Goal: Task Accomplishment & Management: Use online tool/utility

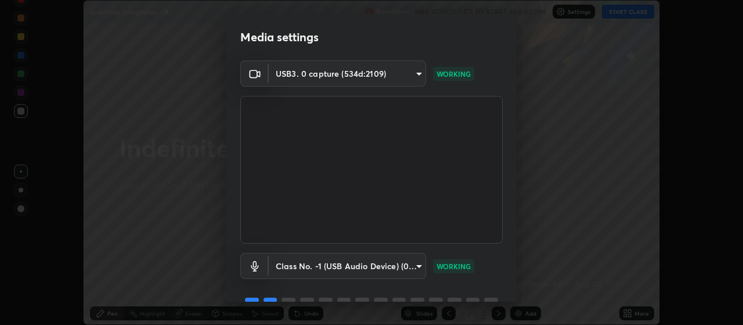
scroll to position [56, 0]
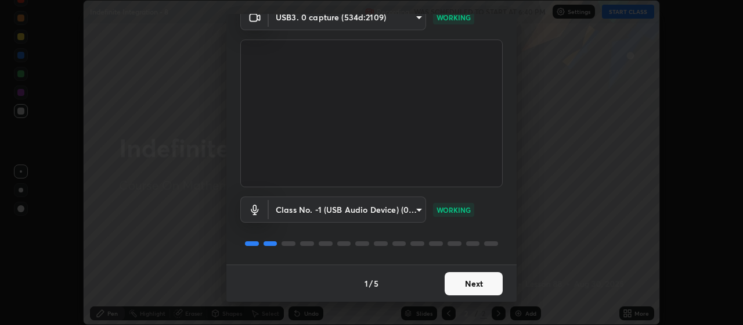
click at [459, 283] on button "Next" at bounding box center [474, 283] width 58 height 23
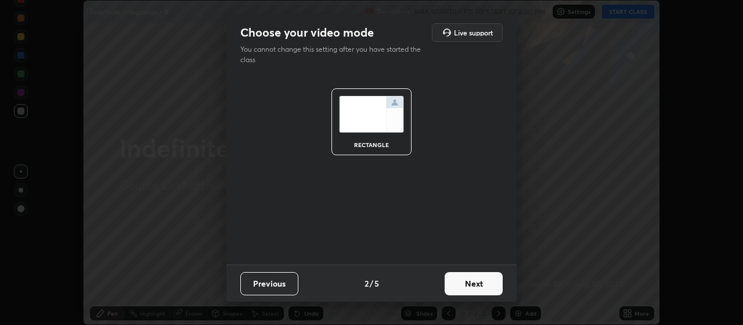
click at [467, 287] on button "Next" at bounding box center [474, 283] width 58 height 23
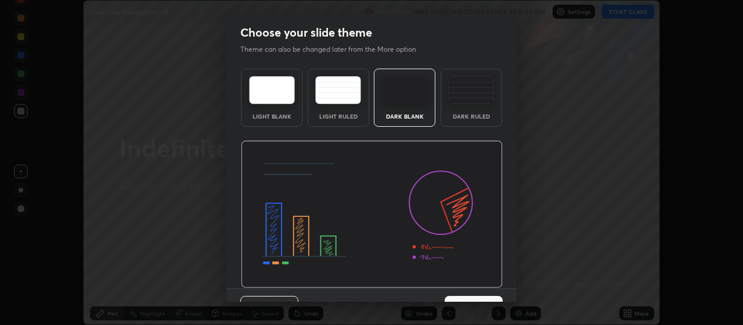
click at [475, 286] on img at bounding box center [372, 213] width 262 height 147
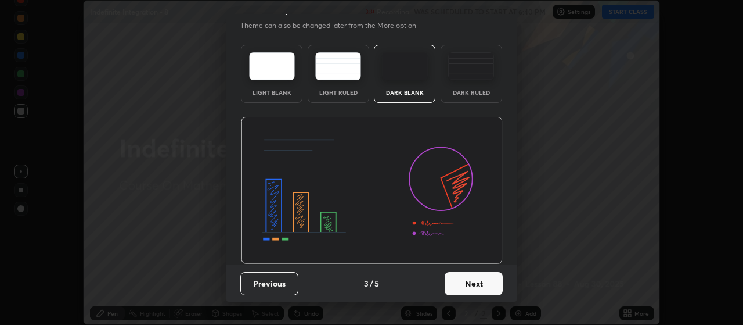
click at [479, 279] on button "Next" at bounding box center [474, 283] width 58 height 23
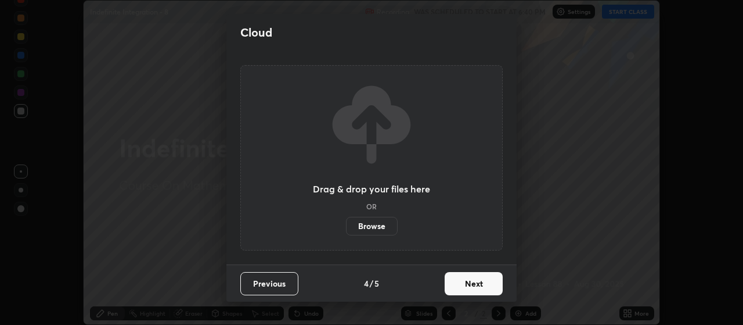
click at [479, 285] on button "Next" at bounding box center [474, 283] width 58 height 23
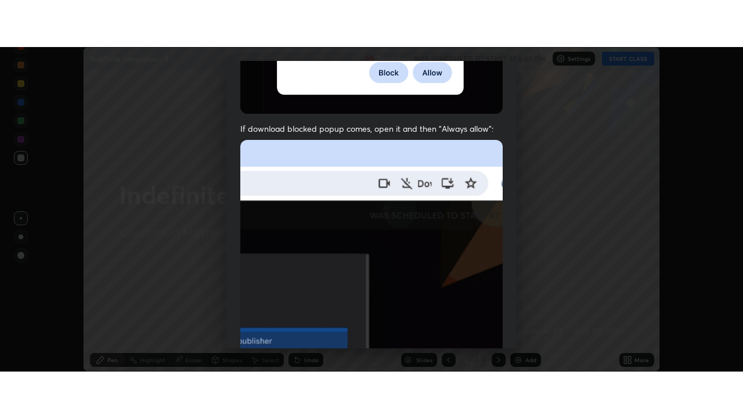
scroll to position [293, 0]
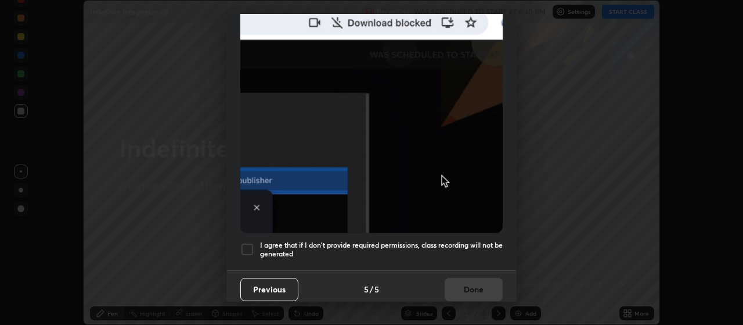
click at [390, 244] on h5 "I agree that if I don't provide required permissions, class recording will not …" at bounding box center [381, 249] width 243 height 18
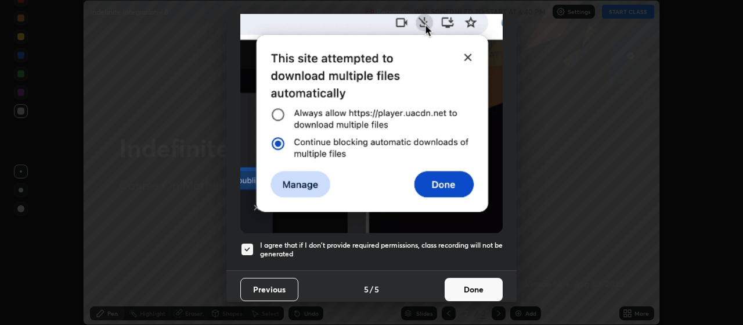
click at [467, 282] on button "Done" at bounding box center [474, 288] width 58 height 23
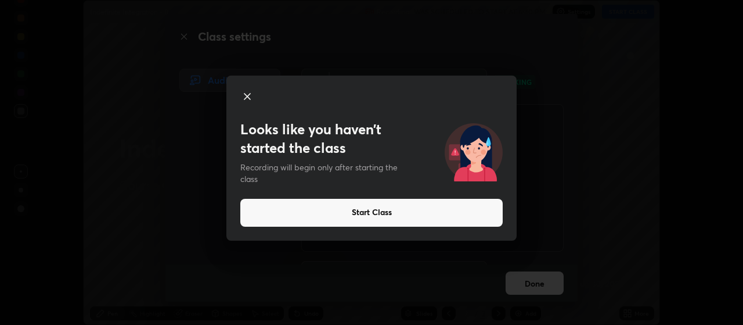
click at [382, 216] on button "Start Class" at bounding box center [371, 213] width 262 height 28
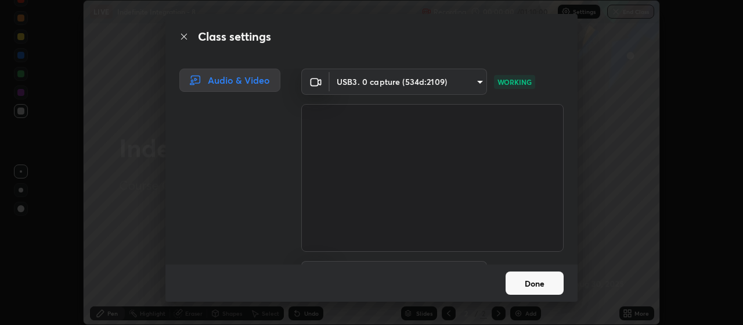
click at [528, 284] on button "Done" at bounding box center [535, 282] width 58 height 23
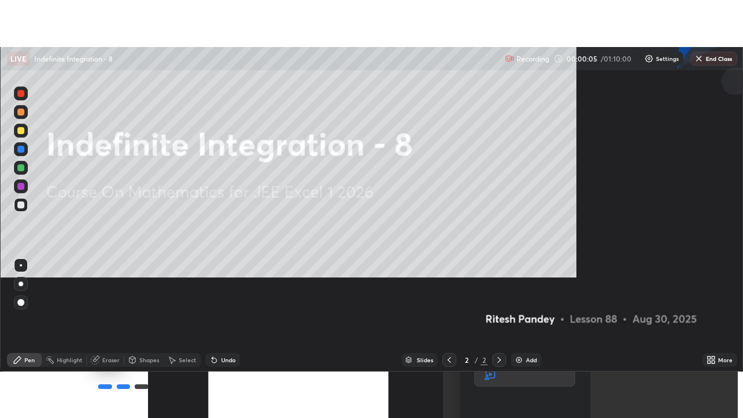
scroll to position [418, 743]
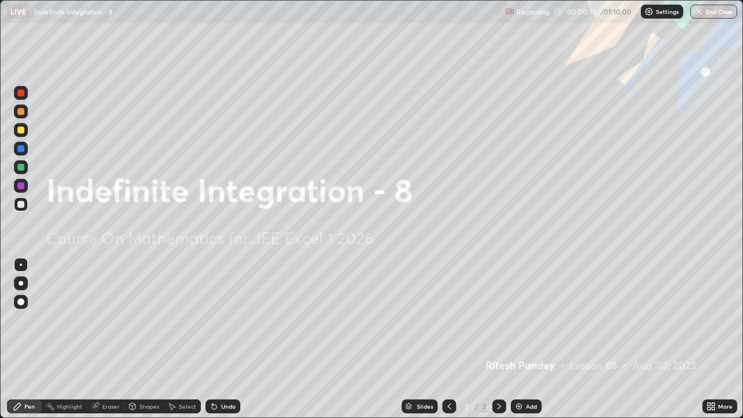
click at [520, 324] on img at bounding box center [518, 406] width 9 height 9
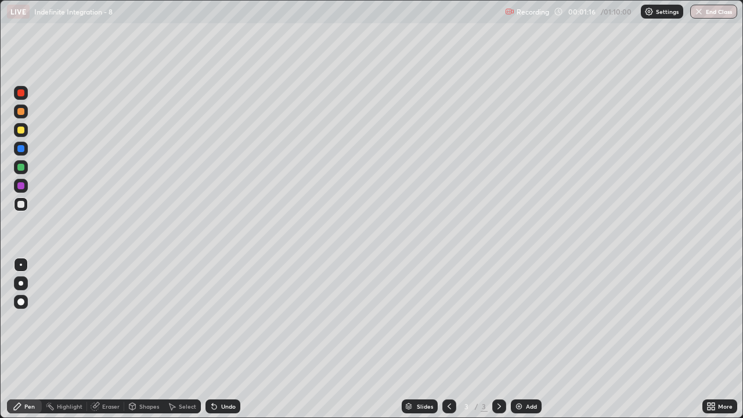
click at [24, 133] on div at bounding box center [21, 130] width 14 height 14
click at [21, 207] on div at bounding box center [20, 204] width 7 height 7
click at [21, 131] on div at bounding box center [20, 130] width 7 height 7
click at [226, 324] on div "Undo" at bounding box center [228, 406] width 15 height 6
click at [225, 324] on div "Undo" at bounding box center [228, 406] width 15 height 6
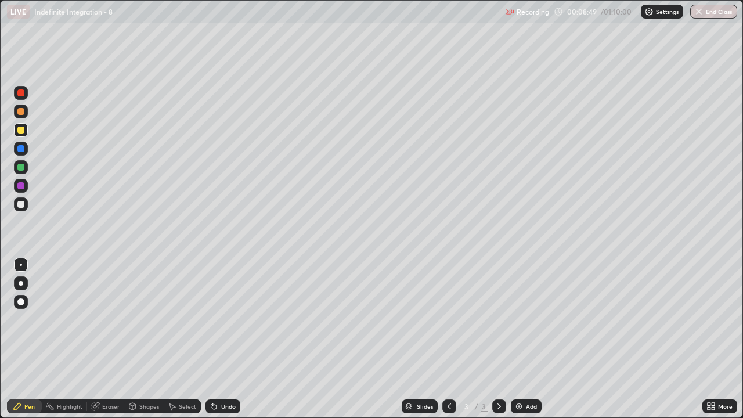
click at [524, 324] on div "Add" at bounding box center [526, 406] width 31 height 14
click at [448, 324] on icon at bounding box center [449, 406] width 9 height 9
click at [499, 324] on icon at bounding box center [499, 406] width 9 height 9
click at [21, 204] on div at bounding box center [20, 204] width 7 height 7
click at [225, 324] on div "Undo" at bounding box center [228, 406] width 15 height 6
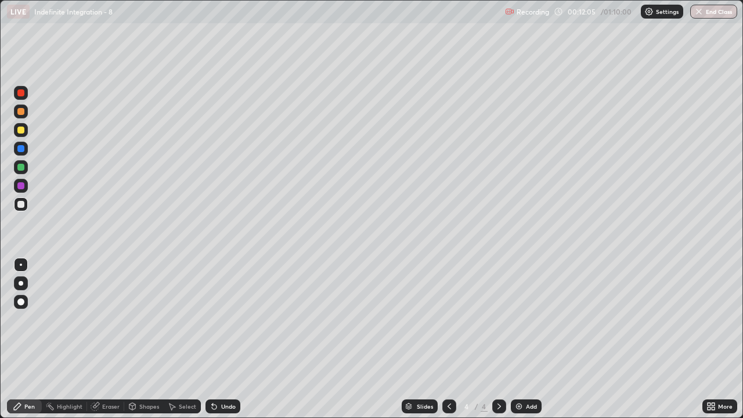
click at [222, 324] on div "Undo" at bounding box center [228, 406] width 15 height 6
click at [223, 324] on div "Undo" at bounding box center [228, 406] width 15 height 6
click at [526, 324] on div "Add" at bounding box center [531, 406] width 11 height 6
click at [23, 129] on div at bounding box center [20, 130] width 7 height 7
click at [19, 205] on div at bounding box center [20, 204] width 7 height 7
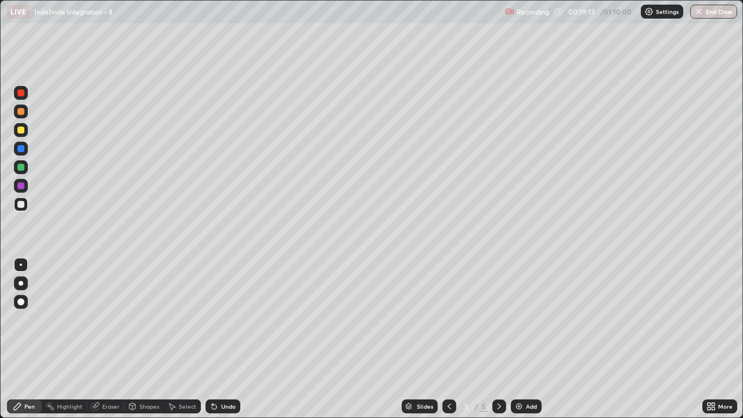
click at [232, 324] on div "Undo" at bounding box center [228, 406] width 15 height 6
click at [230, 324] on div "Undo" at bounding box center [228, 406] width 15 height 6
click at [531, 324] on div "Add" at bounding box center [531, 406] width 11 height 6
click at [23, 132] on div at bounding box center [20, 130] width 7 height 7
click at [448, 324] on icon at bounding box center [449, 406] width 9 height 9
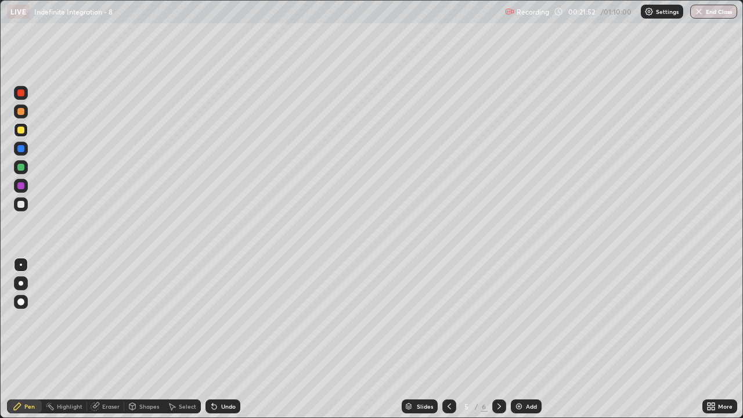
click at [448, 324] on icon at bounding box center [449, 406] width 9 height 9
click at [447, 324] on div at bounding box center [449, 406] width 14 height 14
click at [497, 324] on icon at bounding box center [499, 406] width 9 height 9
click at [500, 324] on icon at bounding box center [499, 406] width 9 height 9
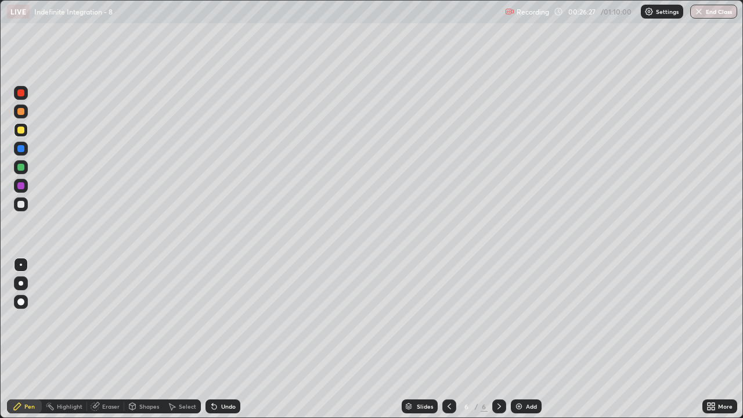
click at [23, 203] on div at bounding box center [20, 204] width 7 height 7
click at [526, 324] on div "Add" at bounding box center [531, 406] width 11 height 6
click at [20, 132] on div at bounding box center [20, 130] width 7 height 7
click at [27, 208] on div at bounding box center [21, 204] width 14 height 14
click at [223, 324] on div "Undo" at bounding box center [228, 406] width 15 height 6
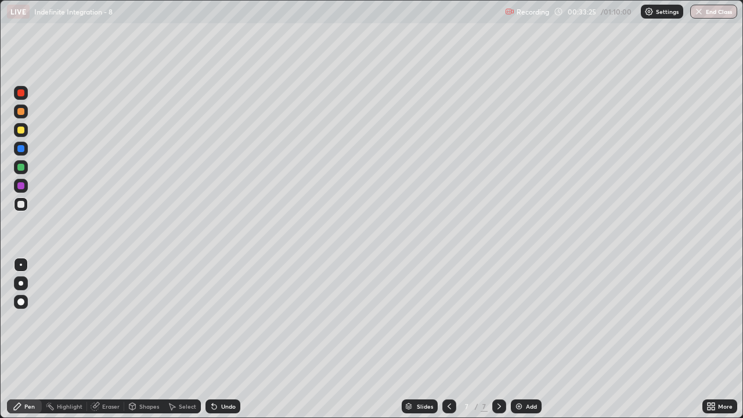
click at [225, 324] on div "Undo" at bounding box center [228, 406] width 15 height 6
click at [524, 324] on div "Add" at bounding box center [526, 406] width 31 height 14
click at [18, 129] on div at bounding box center [20, 130] width 7 height 7
click at [21, 205] on div at bounding box center [20, 204] width 7 height 7
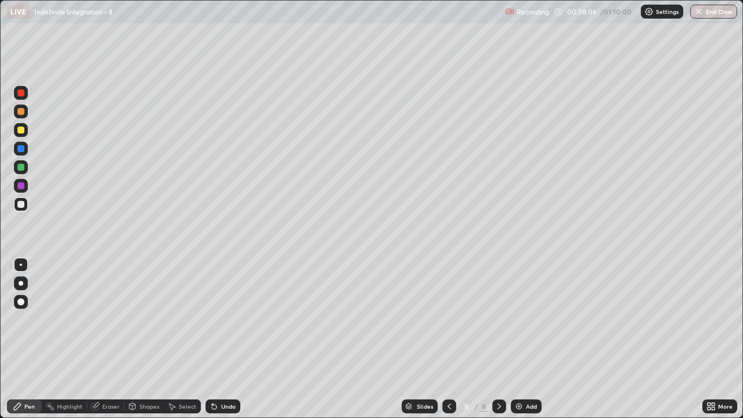
click at [22, 131] on div at bounding box center [20, 130] width 7 height 7
click at [20, 205] on div at bounding box center [20, 204] width 7 height 7
click at [108, 324] on div "Eraser" at bounding box center [110, 406] width 17 height 6
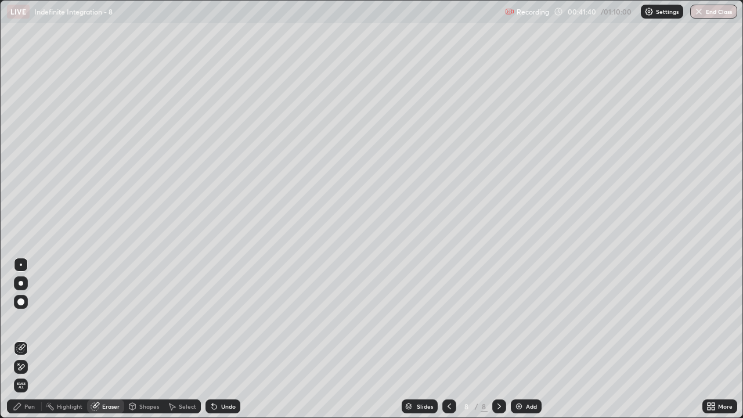
click at [21, 324] on icon at bounding box center [17, 406] width 9 height 9
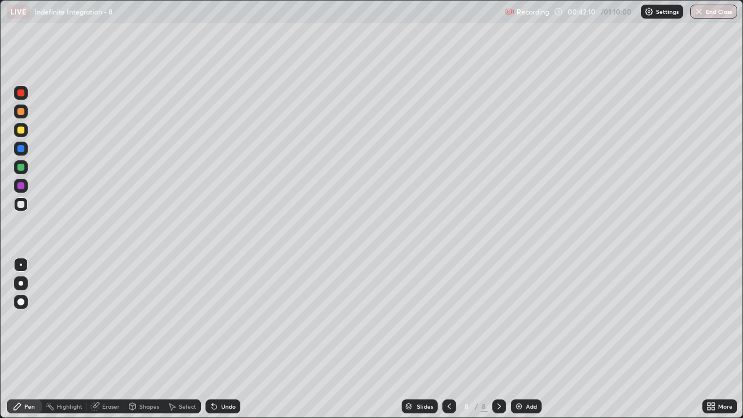
click at [102, 324] on div "Eraser" at bounding box center [110, 406] width 17 height 6
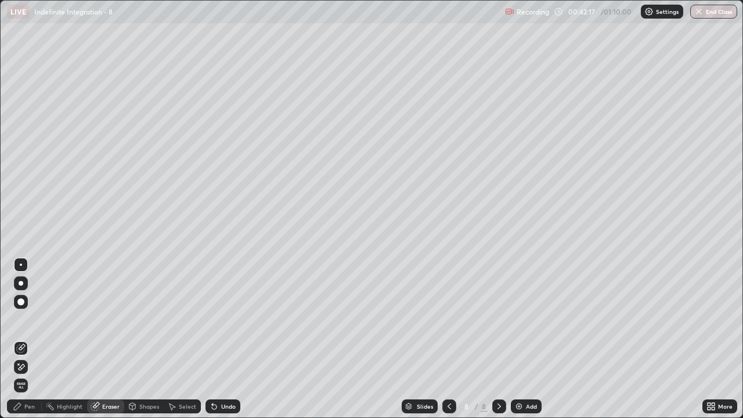
click at [27, 324] on div "Pen" at bounding box center [29, 406] width 10 height 6
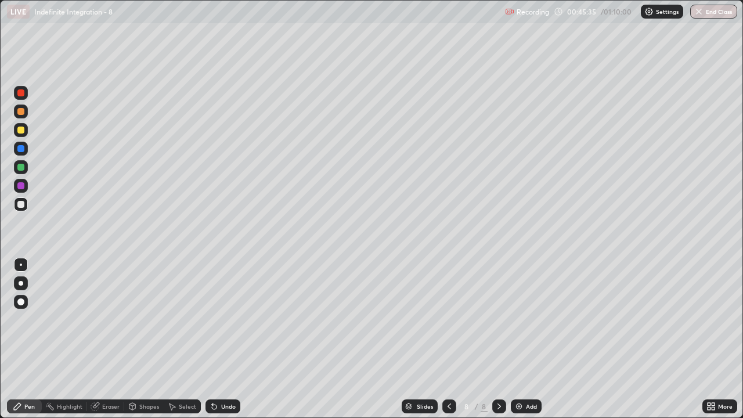
click at [221, 324] on div "Undo" at bounding box center [228, 406] width 15 height 6
click at [226, 324] on div "Undo" at bounding box center [228, 406] width 15 height 6
click at [229, 324] on div "Undo" at bounding box center [228, 406] width 15 height 6
click at [230, 324] on div "Undo" at bounding box center [222, 406] width 35 height 14
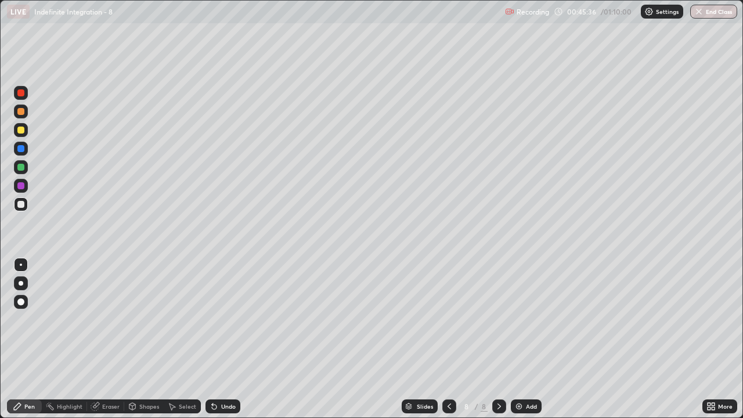
click at [232, 324] on div "Undo" at bounding box center [222, 406] width 35 height 14
click at [230, 324] on div "Undo" at bounding box center [222, 406] width 35 height 14
click at [521, 324] on img at bounding box center [518, 406] width 9 height 9
click at [23, 128] on div at bounding box center [20, 130] width 7 height 7
click at [20, 205] on div at bounding box center [20, 204] width 7 height 7
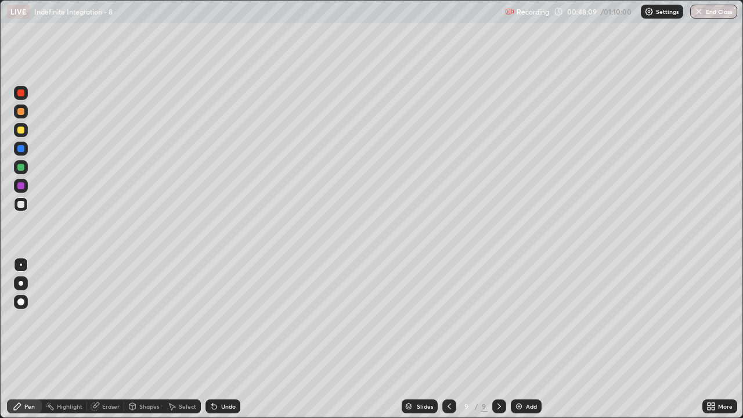
click at [214, 324] on icon at bounding box center [214, 407] width 5 height 5
click at [99, 324] on icon at bounding box center [95, 406] width 9 height 9
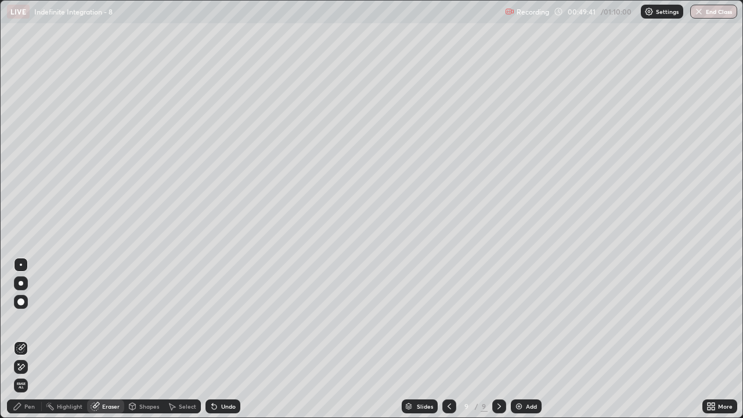
click at [13, 324] on div "Pen" at bounding box center [24, 406] width 35 height 14
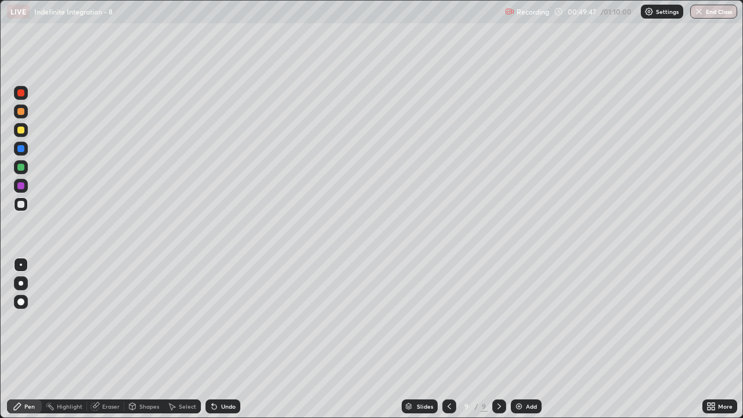
click at [95, 324] on icon at bounding box center [95, 407] width 8 height 8
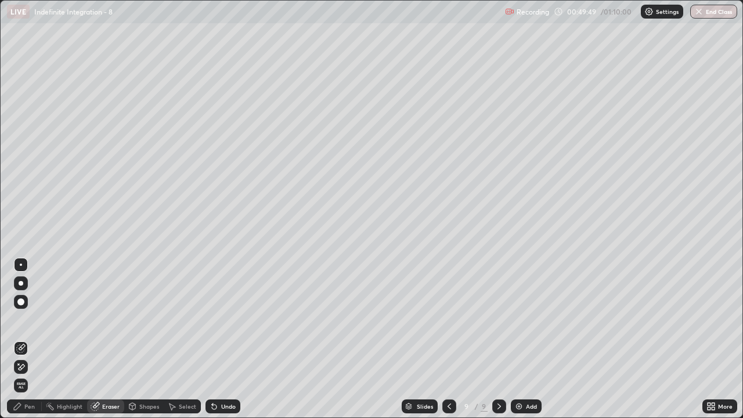
click at [17, 324] on icon at bounding box center [17, 406] width 9 height 9
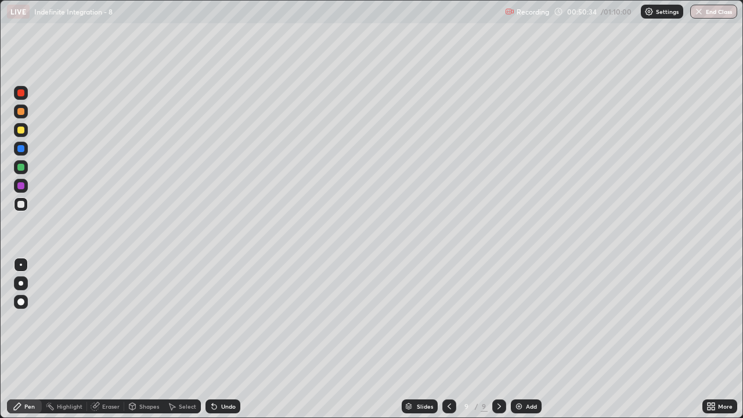
click at [528, 324] on div "Add" at bounding box center [531, 406] width 11 height 6
click at [25, 131] on div at bounding box center [21, 130] width 14 height 14
click at [107, 324] on div "Eraser" at bounding box center [110, 406] width 17 height 6
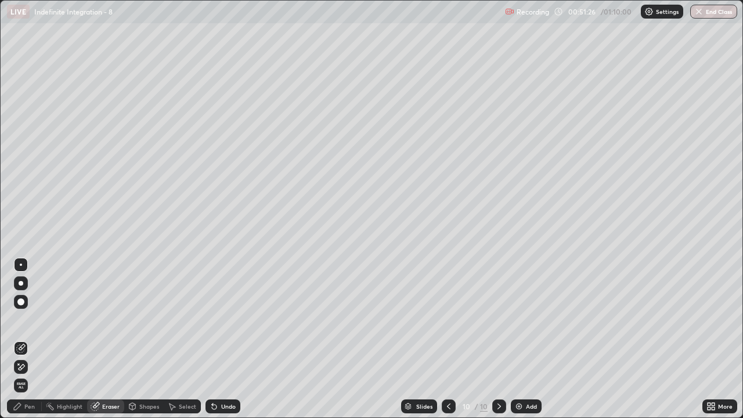
click at [21, 324] on span "Erase all" at bounding box center [21, 385] width 13 height 7
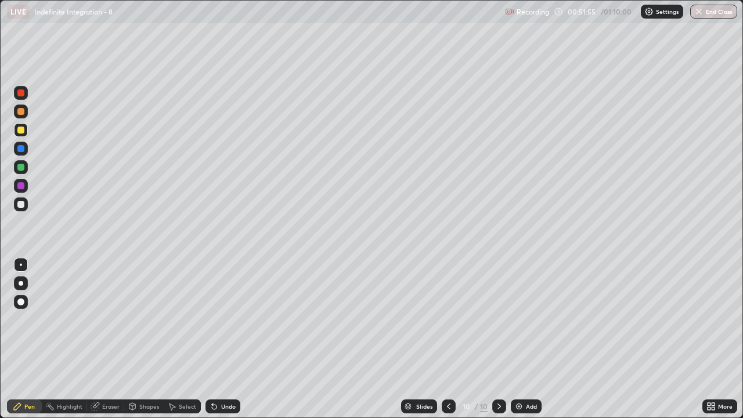
click at [219, 324] on div "Undo" at bounding box center [222, 406] width 35 height 14
click at [222, 324] on div "Undo" at bounding box center [228, 406] width 15 height 6
click at [223, 324] on div "Undo" at bounding box center [228, 406] width 15 height 6
click at [222, 324] on div "Undo" at bounding box center [222, 406] width 35 height 14
click at [217, 324] on icon at bounding box center [214, 406] width 9 height 9
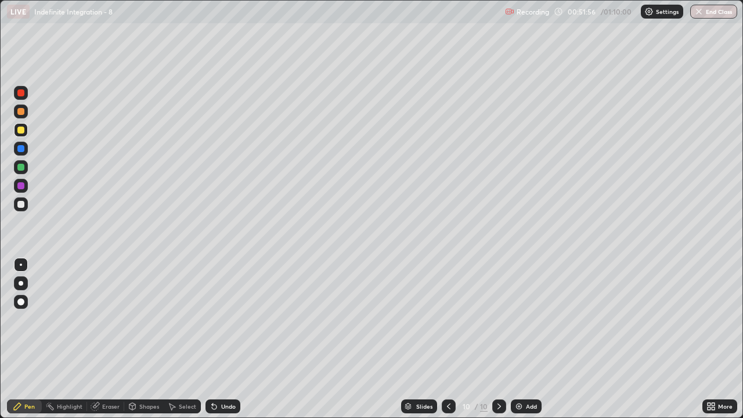
click at [212, 324] on icon at bounding box center [214, 407] width 5 height 5
click at [216, 324] on icon at bounding box center [214, 406] width 9 height 9
click at [214, 324] on icon at bounding box center [214, 407] width 5 height 5
click at [104, 324] on div "Eraser" at bounding box center [110, 406] width 17 height 6
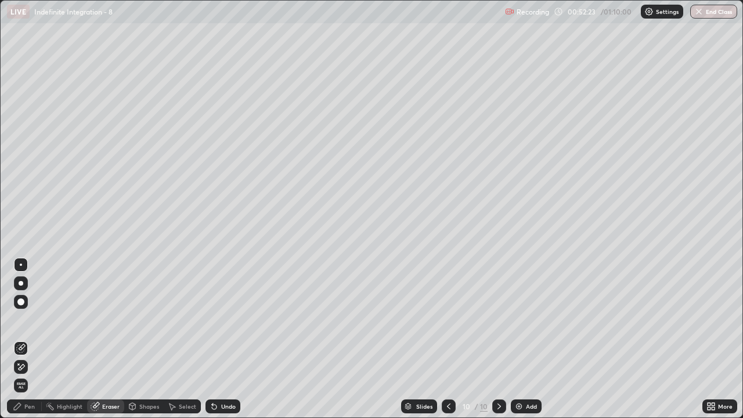
click at [21, 324] on icon at bounding box center [17, 406] width 9 height 9
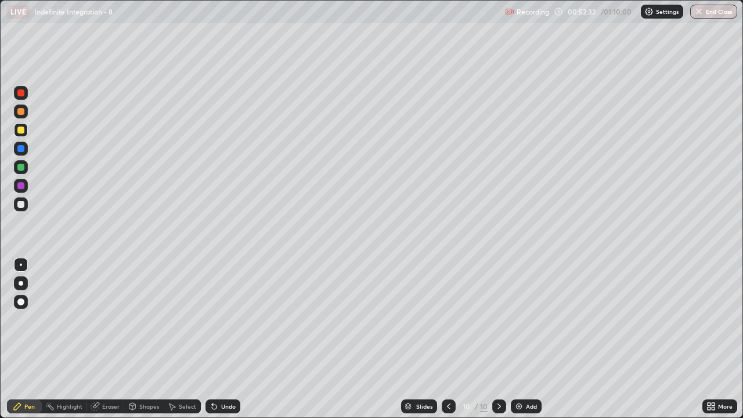
click at [21, 204] on div at bounding box center [20, 204] width 7 height 7
click at [230, 324] on div "Undo" at bounding box center [222, 406] width 35 height 14
click at [230, 324] on div "Undo" at bounding box center [228, 406] width 15 height 6
click at [107, 324] on div "Eraser" at bounding box center [110, 406] width 17 height 6
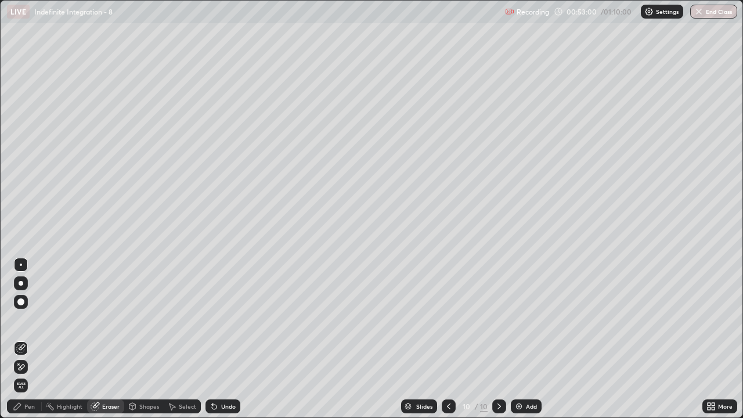
click at [23, 324] on div "Pen" at bounding box center [24, 406] width 35 height 14
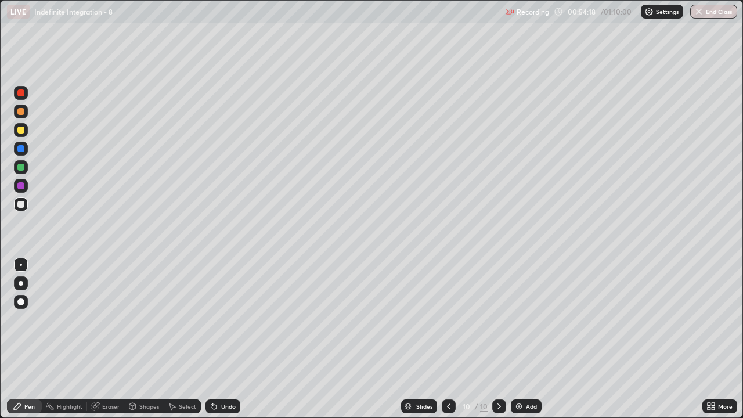
click at [111, 324] on div "Eraser" at bounding box center [110, 406] width 17 height 6
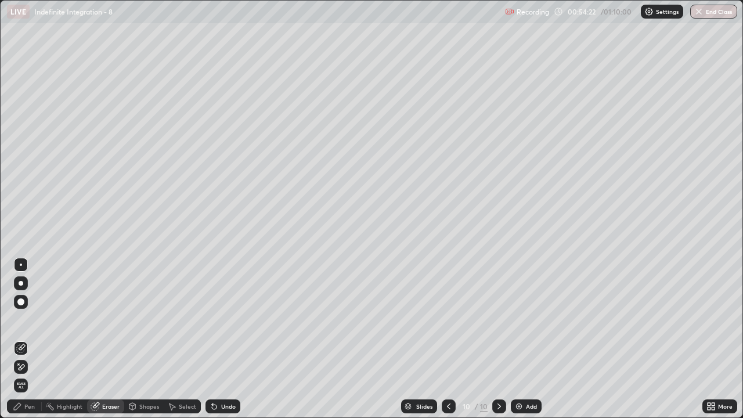
click at [24, 324] on div "Pen" at bounding box center [24, 406] width 35 height 14
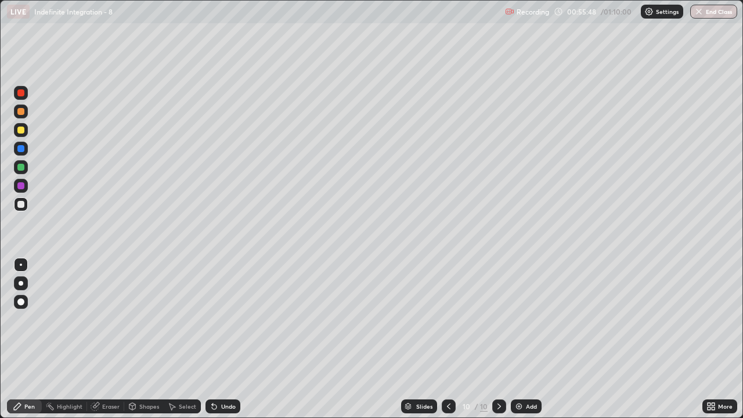
click at [117, 324] on div "Eraser" at bounding box center [110, 406] width 17 height 6
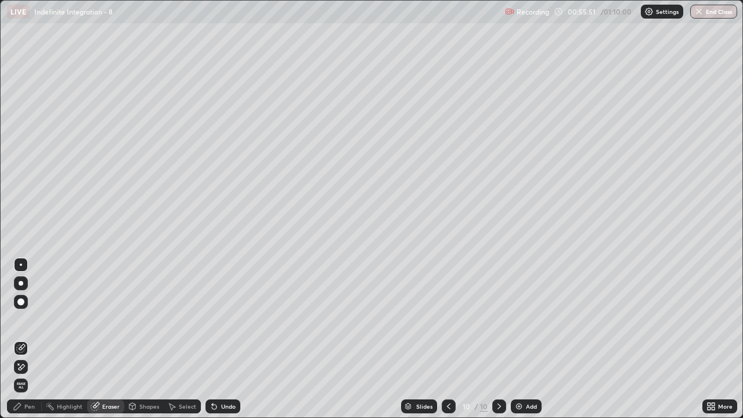
click at [33, 324] on div "Pen" at bounding box center [29, 406] width 10 height 6
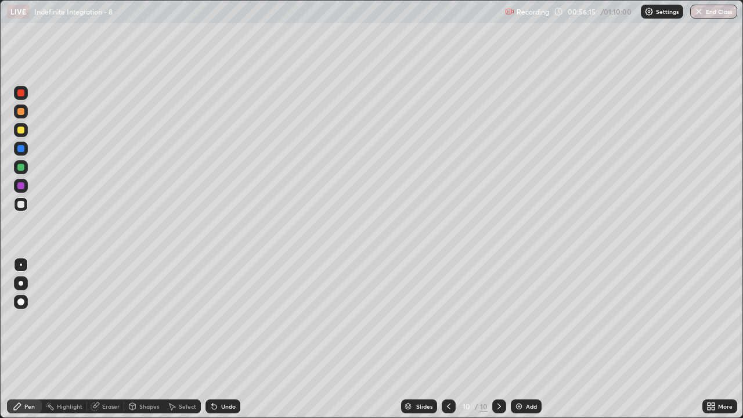
click at [529, 324] on div "Add" at bounding box center [531, 406] width 11 height 6
click at [21, 132] on div at bounding box center [20, 130] width 7 height 7
click at [718, 16] on button "End Class" at bounding box center [713, 12] width 47 height 14
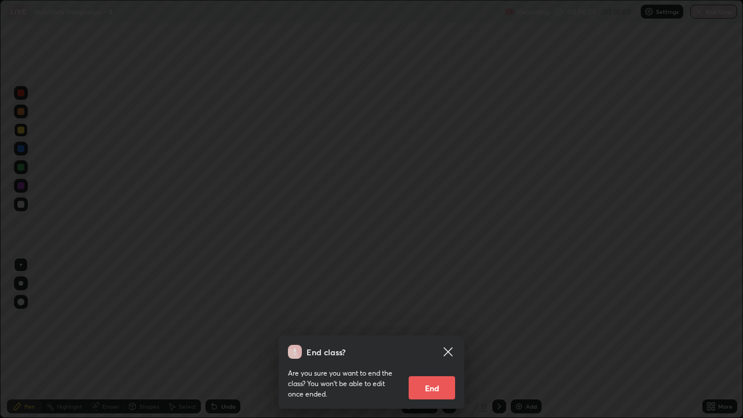
click at [441, 324] on button "End" at bounding box center [432, 387] width 46 height 23
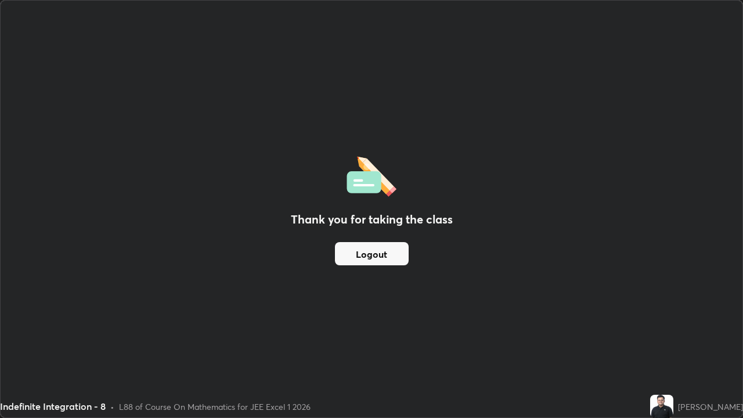
click at [372, 255] on button "Logout" at bounding box center [372, 253] width 74 height 23
